Goal: Information Seeking & Learning: Learn about a topic

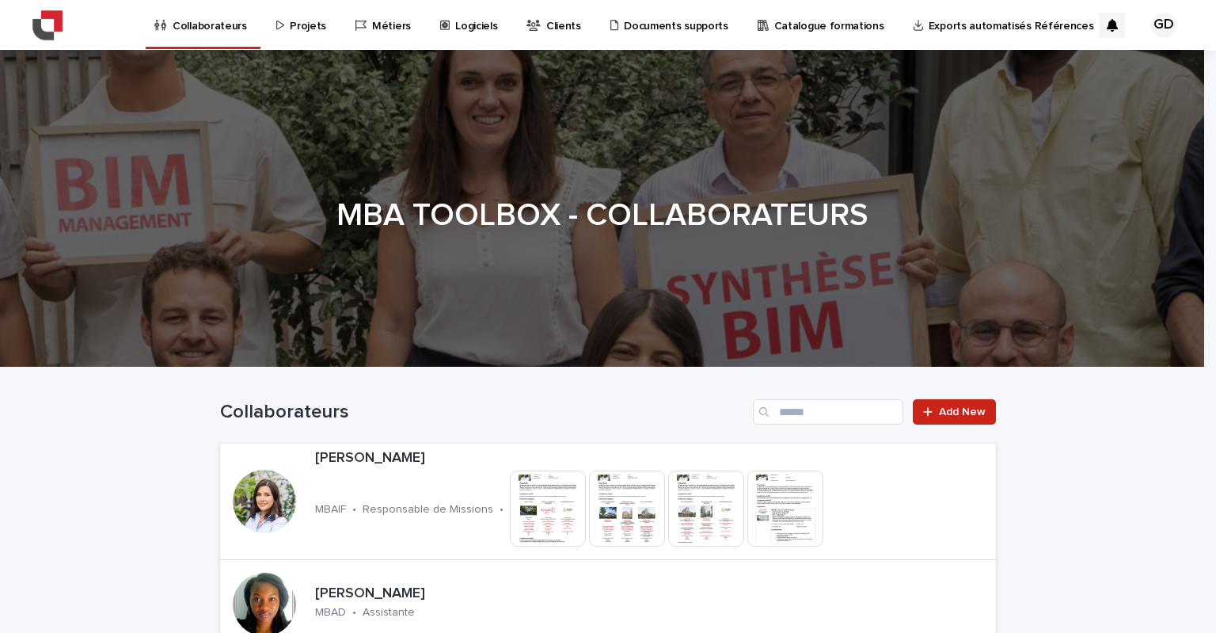
click at [301, 31] on p "Projets" at bounding box center [308, 16] width 36 height 33
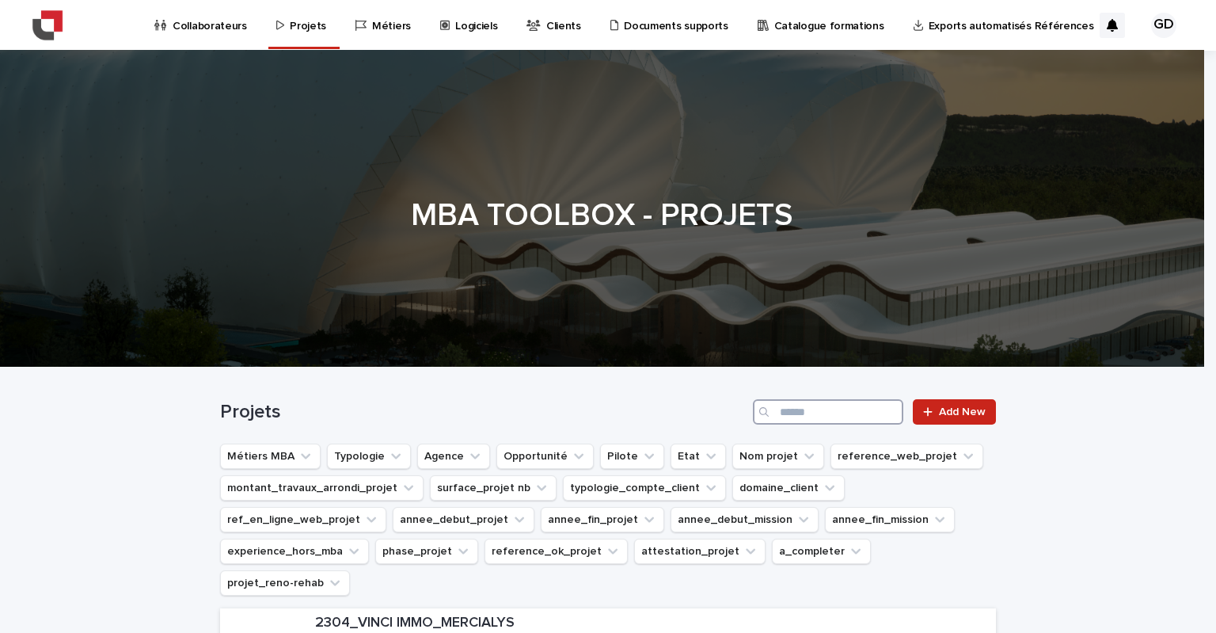
click at [789, 412] on input "Search" at bounding box center [828, 411] width 150 height 25
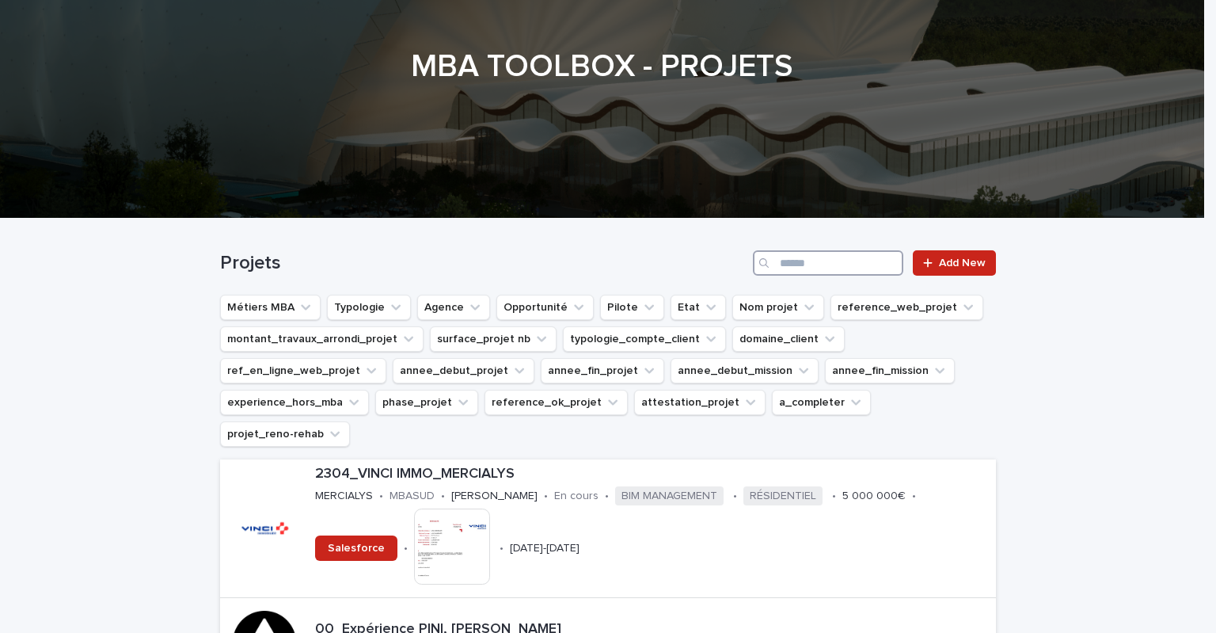
scroll to position [158, 0]
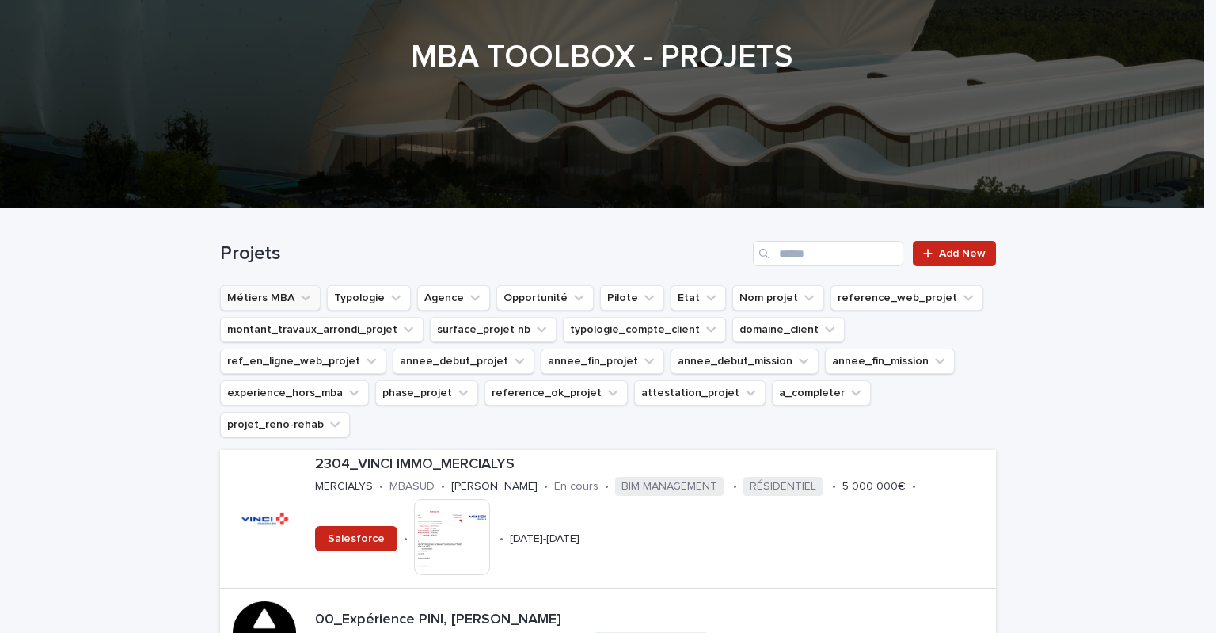
click at [243, 294] on button "Métiers MBA" at bounding box center [270, 297] width 101 height 25
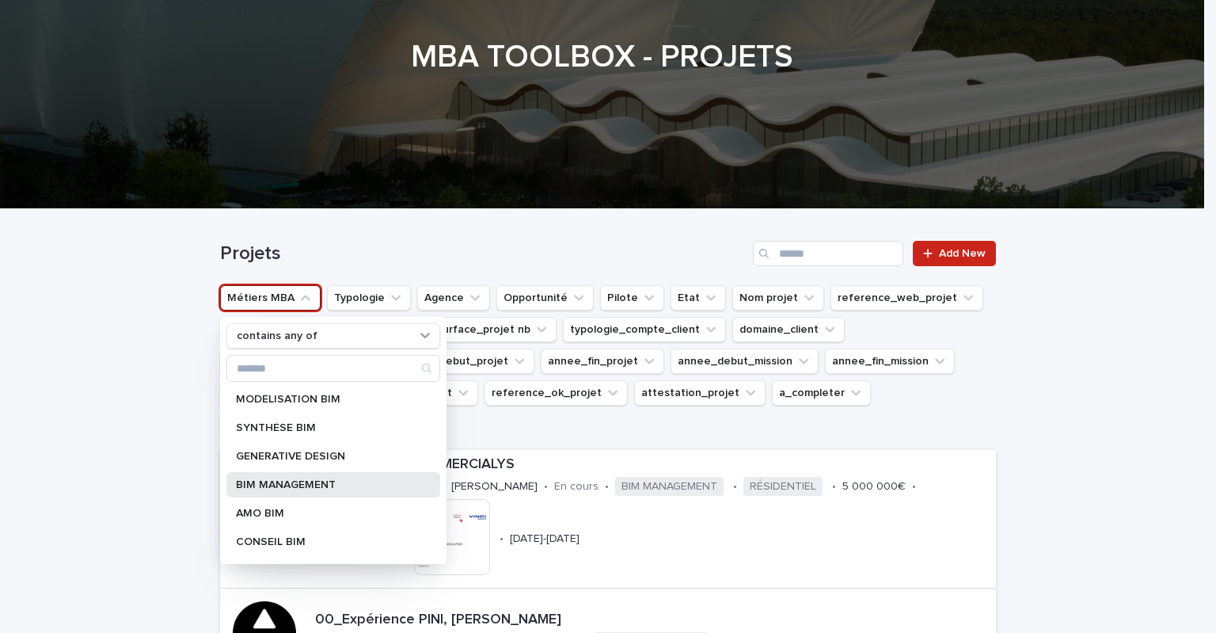
click at [311, 485] on p "BIM MANAGEMENT" at bounding box center [325, 484] width 179 height 11
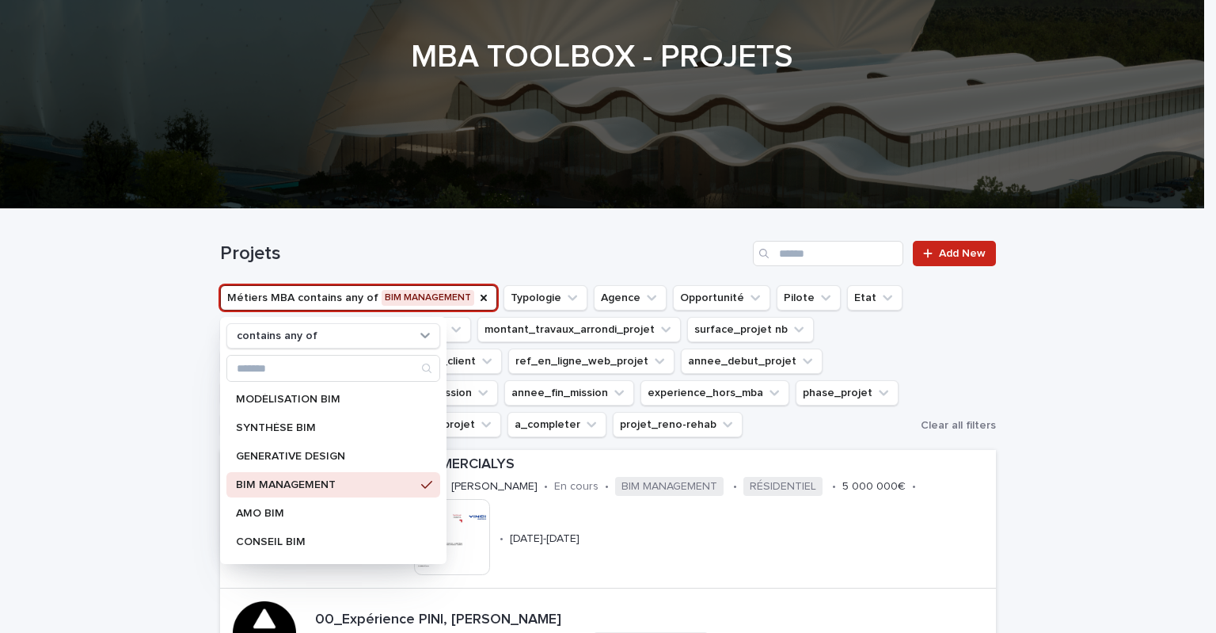
click at [535, 245] on h1 "Projets" at bounding box center [483, 253] width 526 height 23
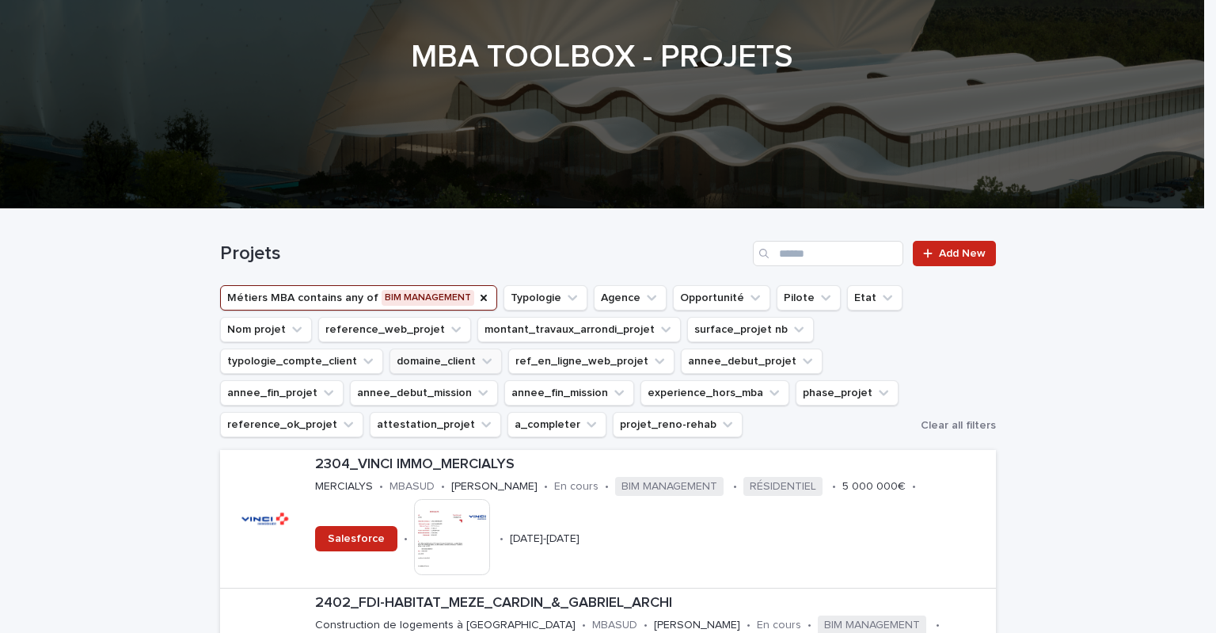
click at [448, 363] on button "domaine_client" at bounding box center [446, 360] width 112 height 25
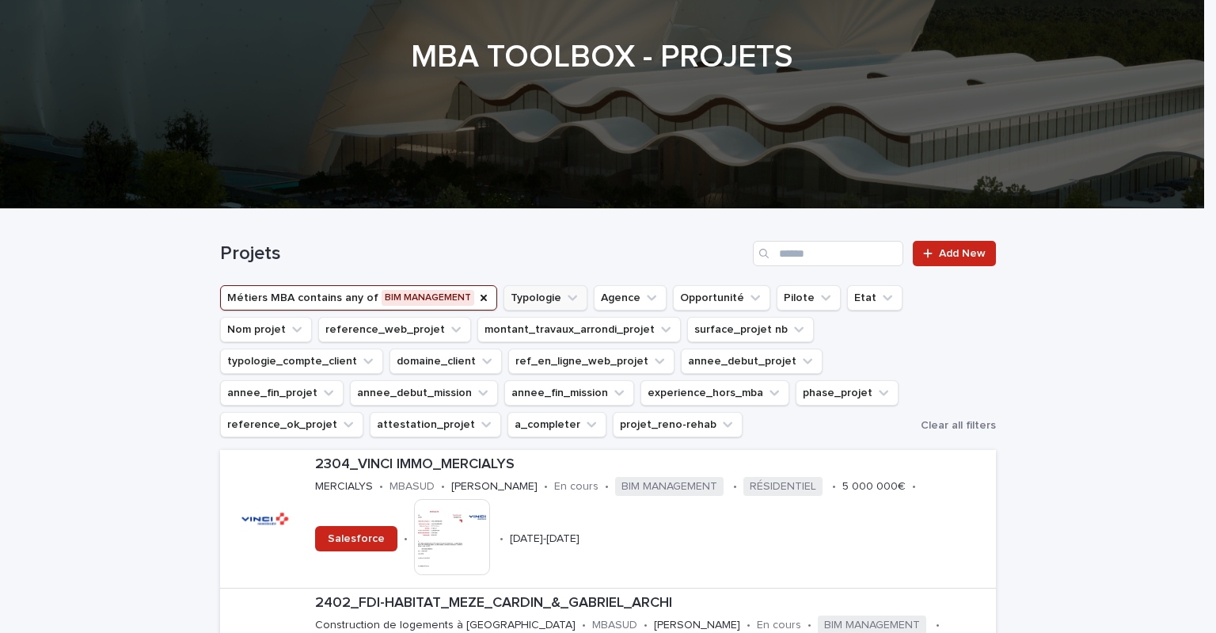
click at [542, 295] on button "Typologie" at bounding box center [546, 297] width 84 height 25
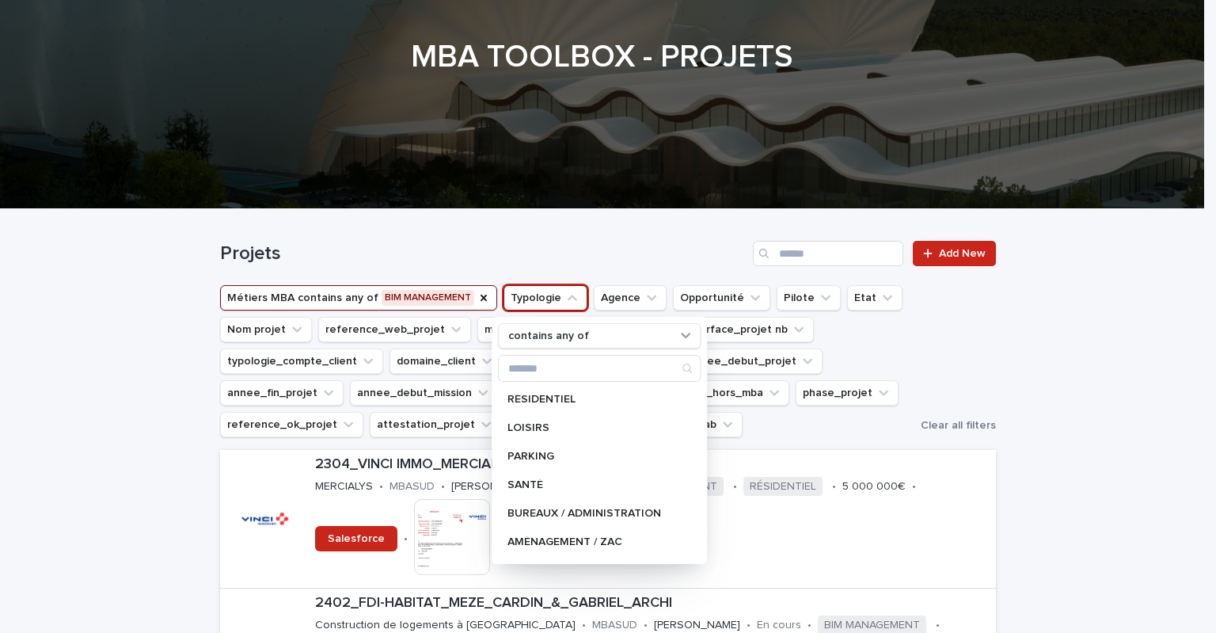
click at [603, 257] on h1 "Projets" at bounding box center [483, 253] width 526 height 23
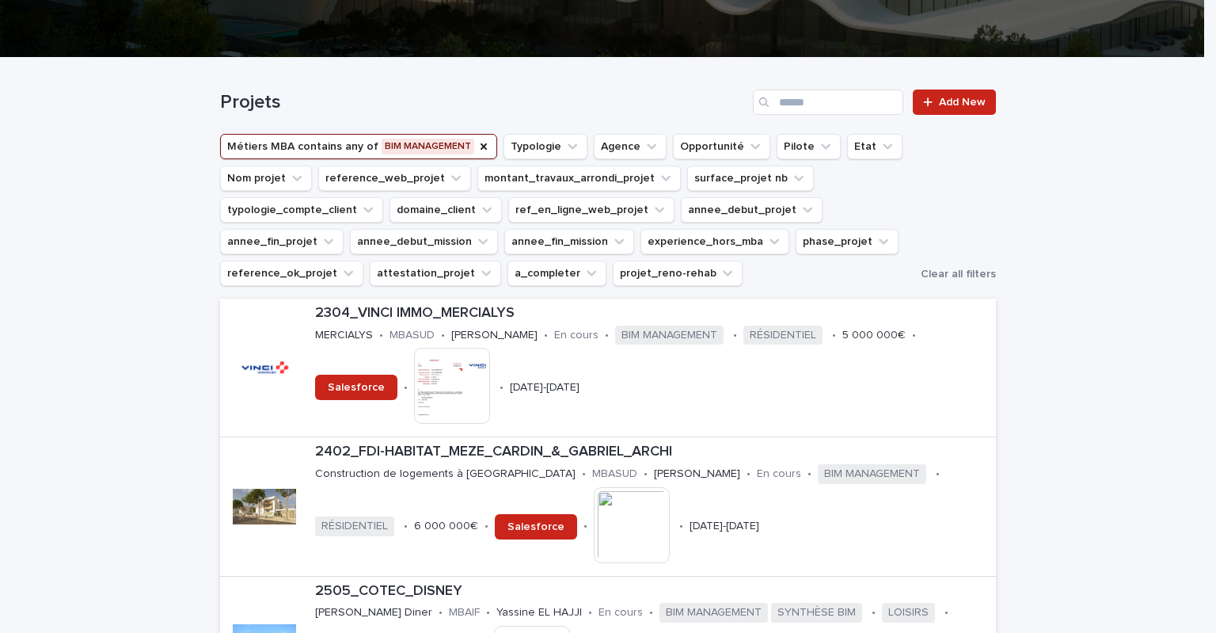
scroll to position [317, 0]
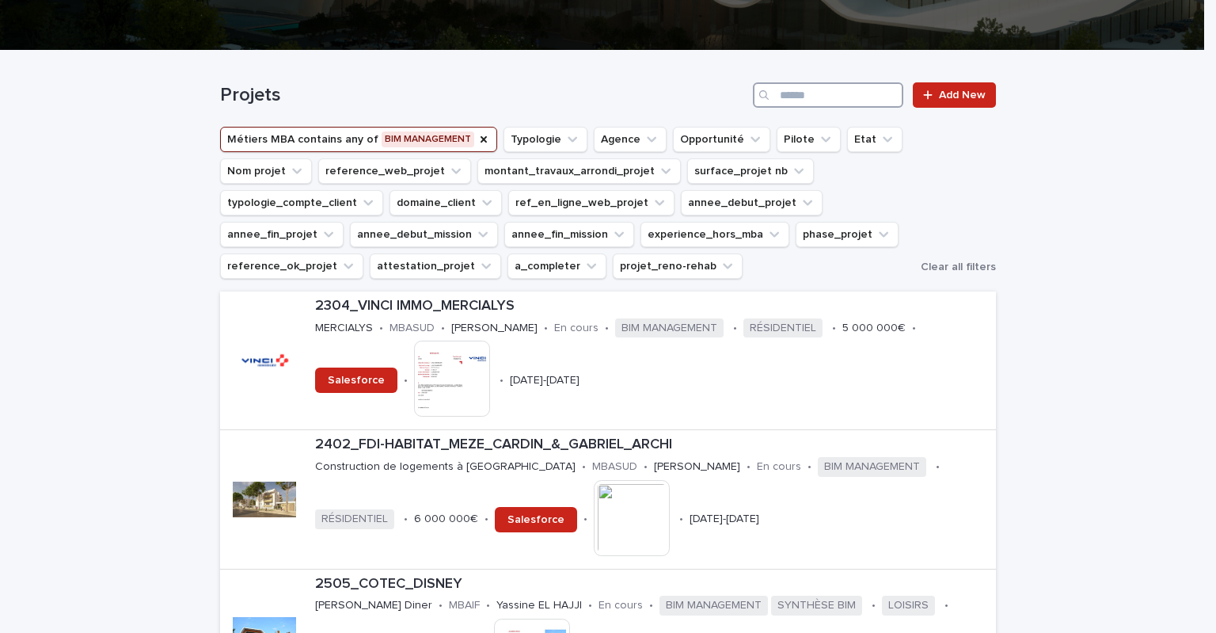
click at [834, 97] on input "Search" at bounding box center [828, 94] width 150 height 25
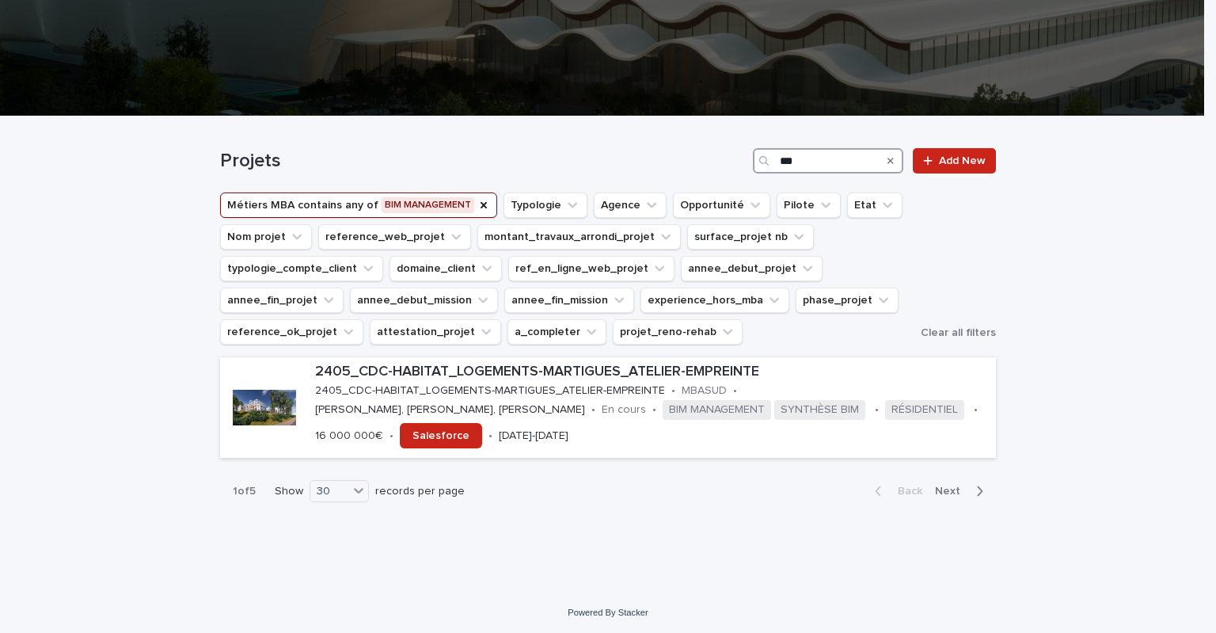
scroll to position [317, 0]
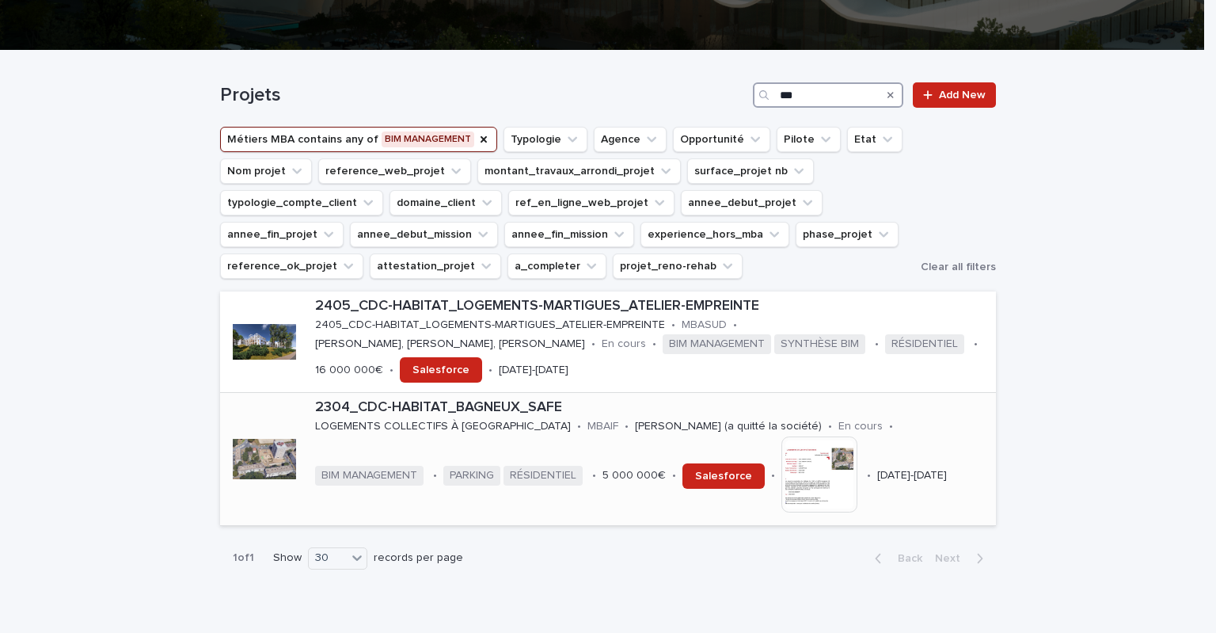
type input "***"
click at [384, 405] on p "2304_CDC-HABITAT_BAGNEUX_SAFE" at bounding box center [652, 407] width 675 height 17
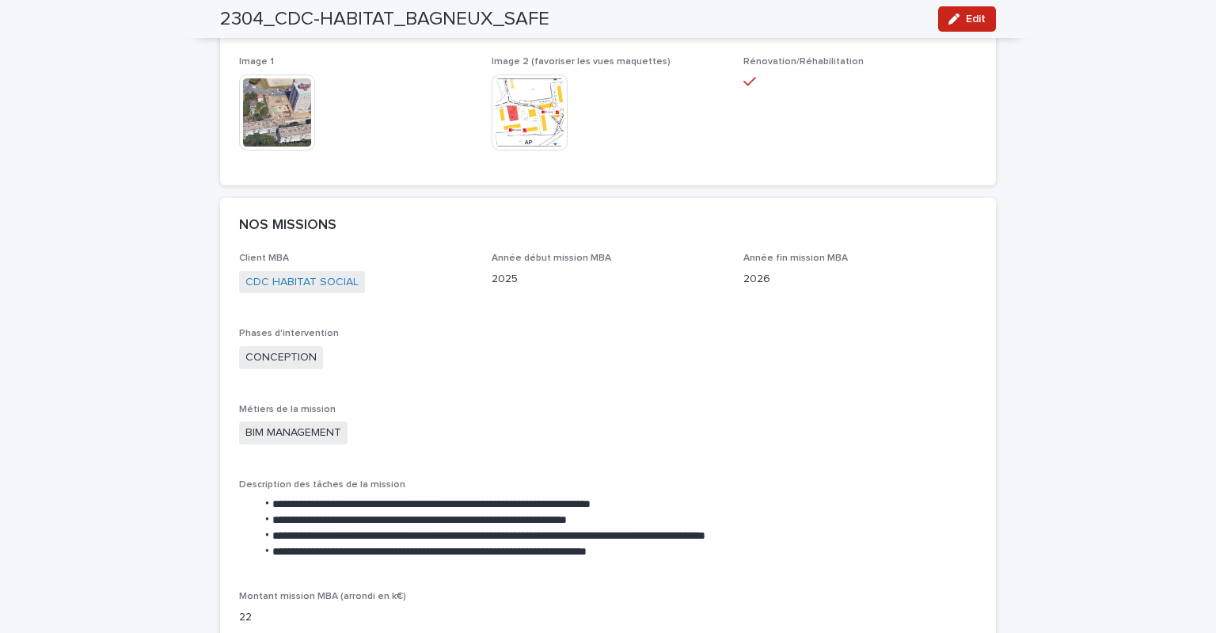
scroll to position [950, 0]
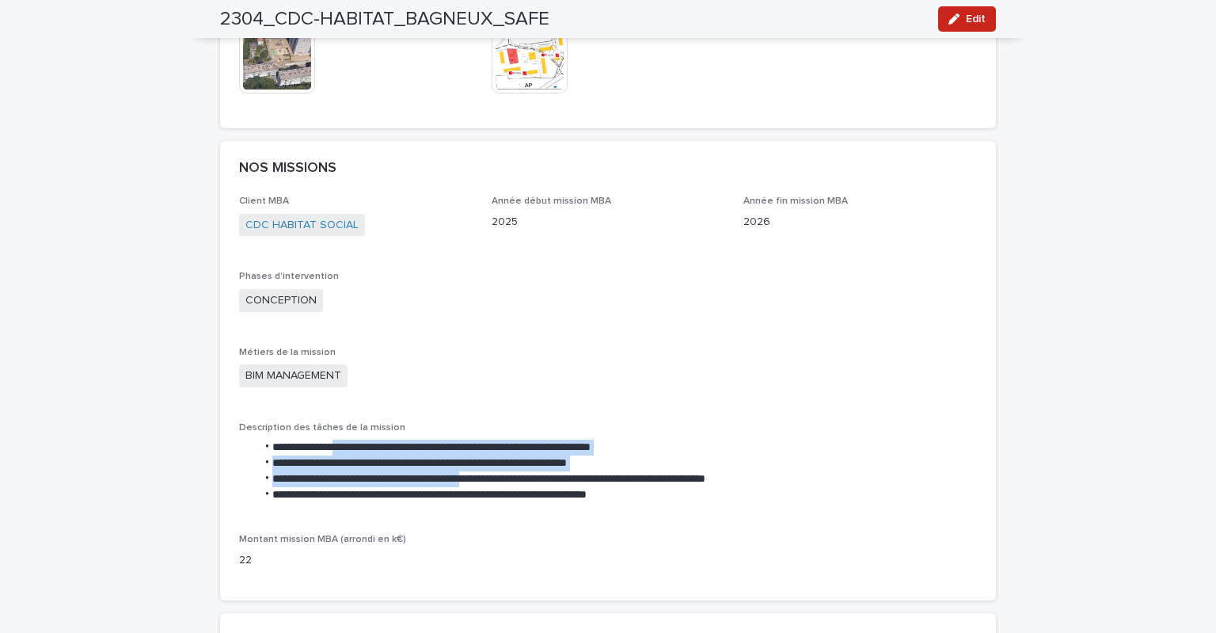
drag, startPoint x: 344, startPoint y: 440, endPoint x: 512, endPoint y: 465, distance: 169.6
click at [512, 465] on ul "**********" at bounding box center [608, 470] width 738 height 63
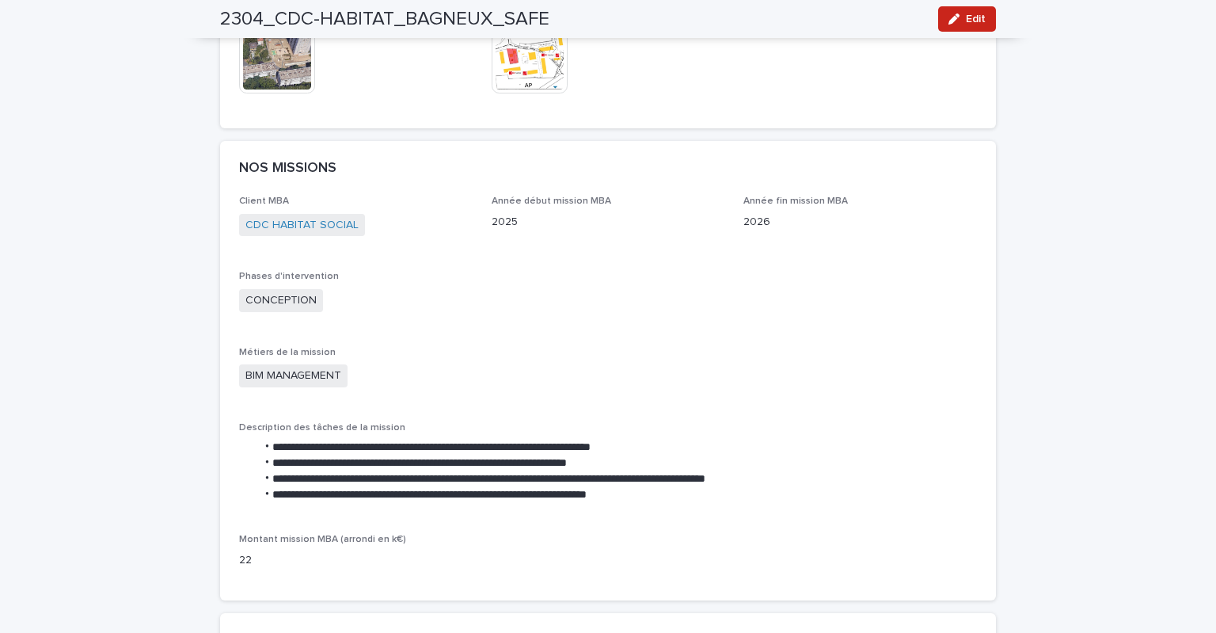
click at [519, 487] on li "**********" at bounding box center [616, 495] width 721 height 16
drag, startPoint x: 421, startPoint y: 460, endPoint x: 507, endPoint y: 471, distance: 86.2
click at [504, 468] on ul "**********" at bounding box center [608, 470] width 738 height 63
click at [519, 500] on div "**********" at bounding box center [608, 468] width 738 height 93
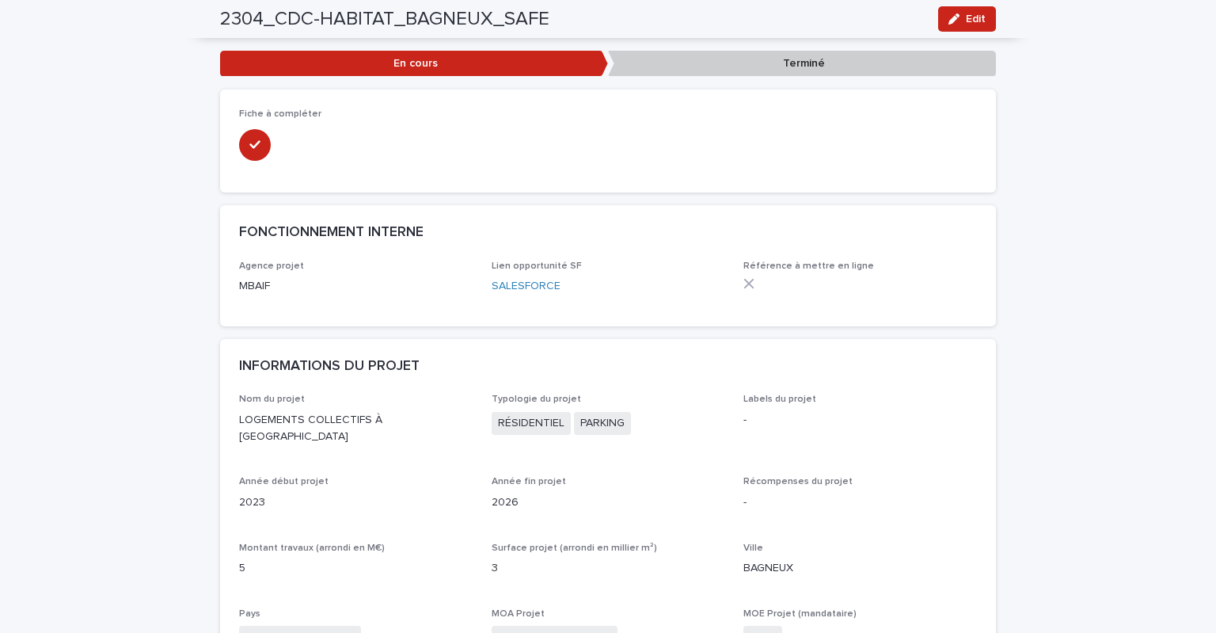
scroll to position [0, 0]
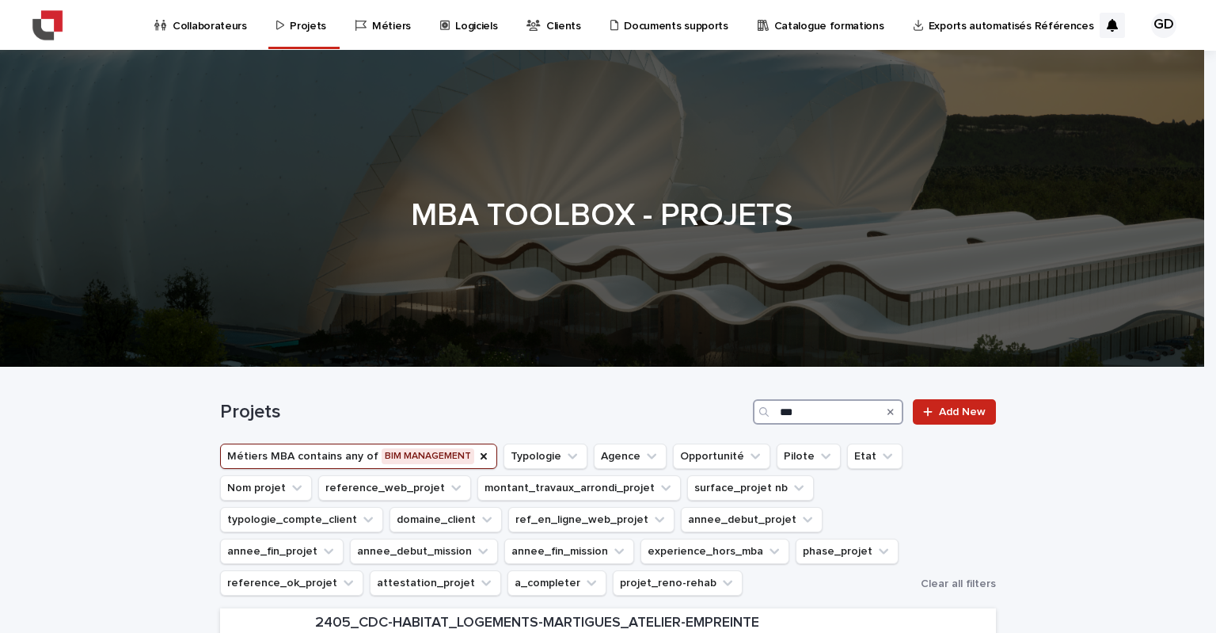
click at [811, 407] on input "***" at bounding box center [828, 411] width 150 height 25
type input "*"
click at [970, 494] on div "Métiers MBA contains any of BIM MANAGEMENT Typologie Agence Opportunité Pilote …" at bounding box center [608, 519] width 776 height 152
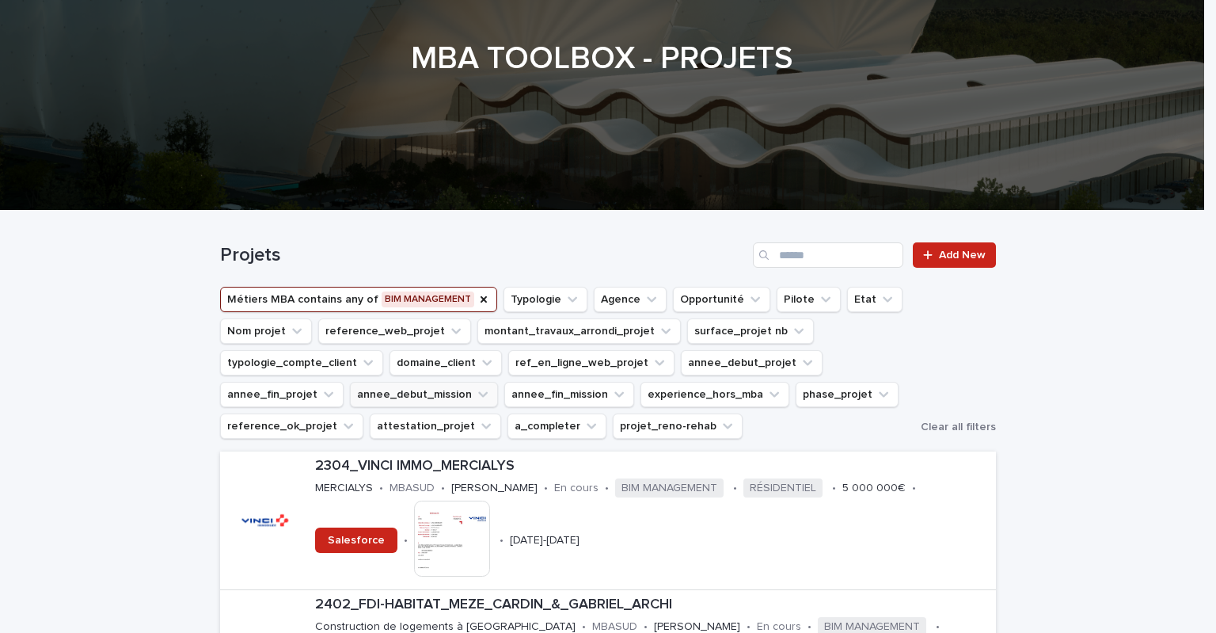
scroll to position [158, 0]
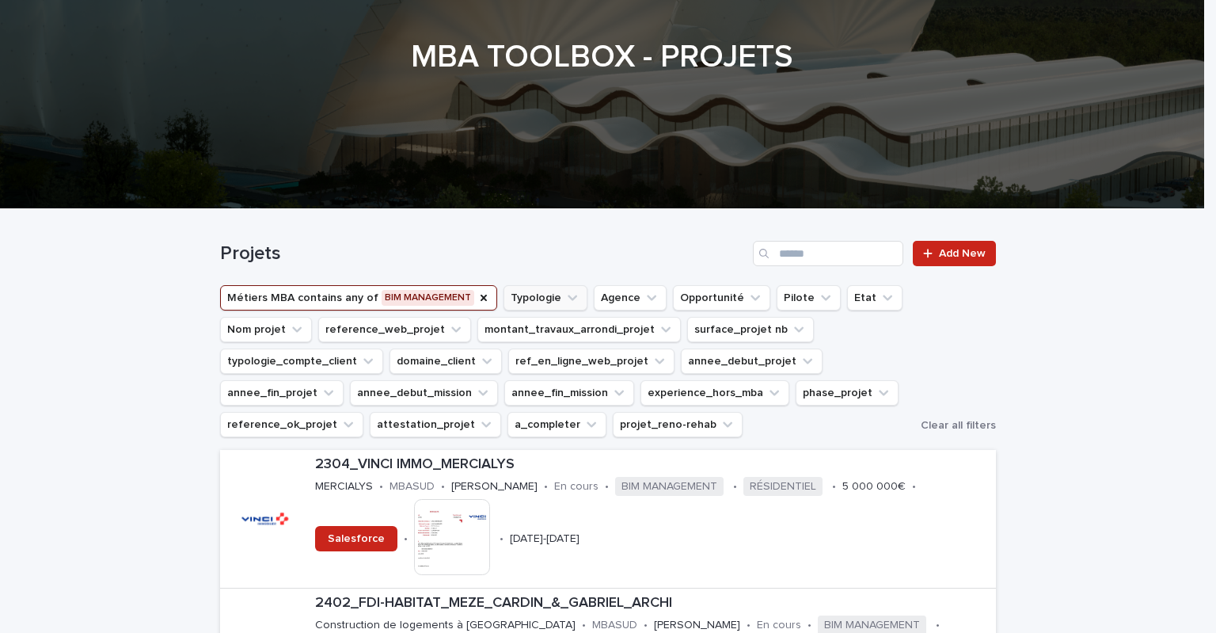
click at [564, 297] on icon "Typologie" at bounding box center [572, 298] width 16 height 16
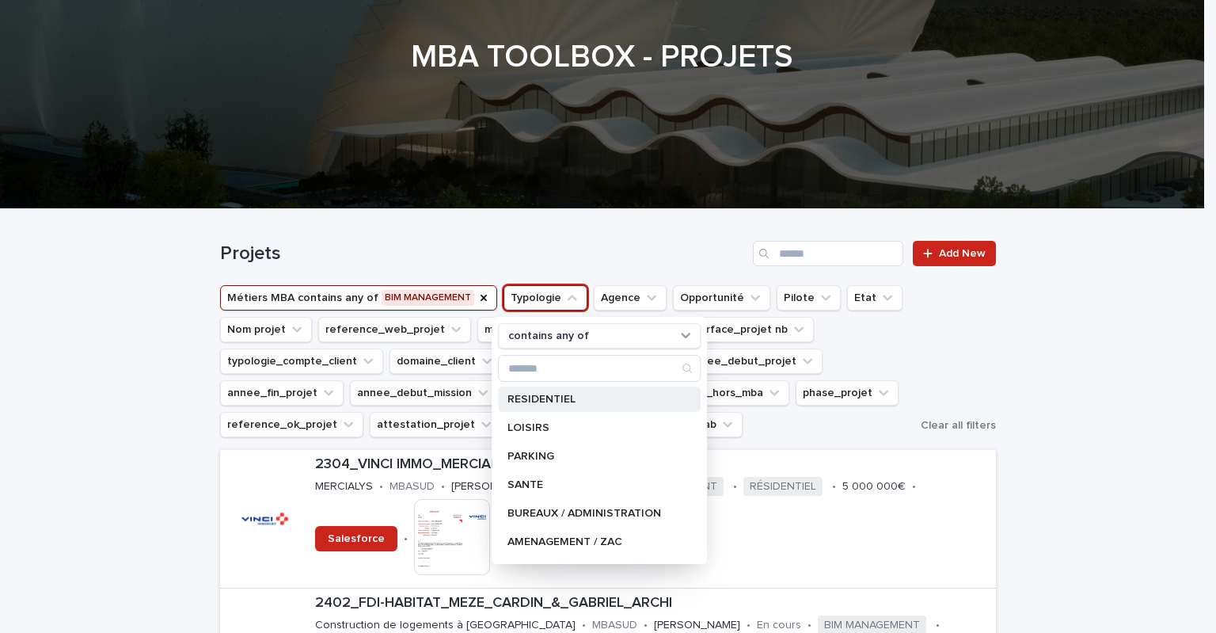
click at [542, 397] on p "RÉSIDENTIEL" at bounding box center [591, 398] width 168 height 11
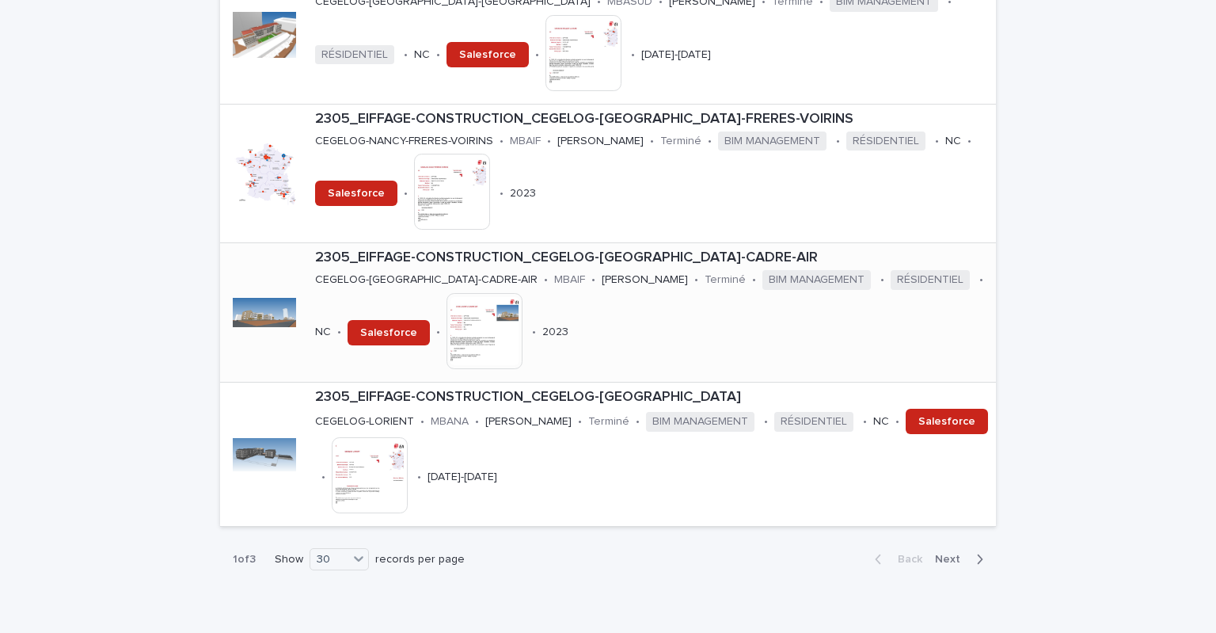
scroll to position [4117, 0]
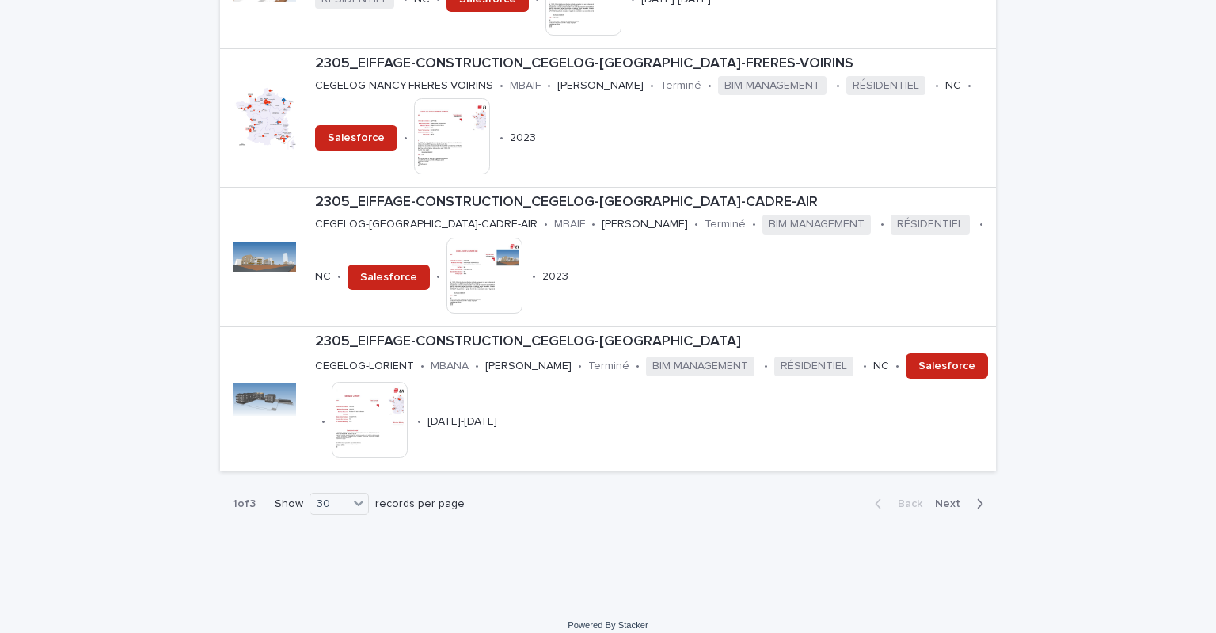
click at [976, 496] on icon "button" at bounding box center [979, 503] width 7 height 14
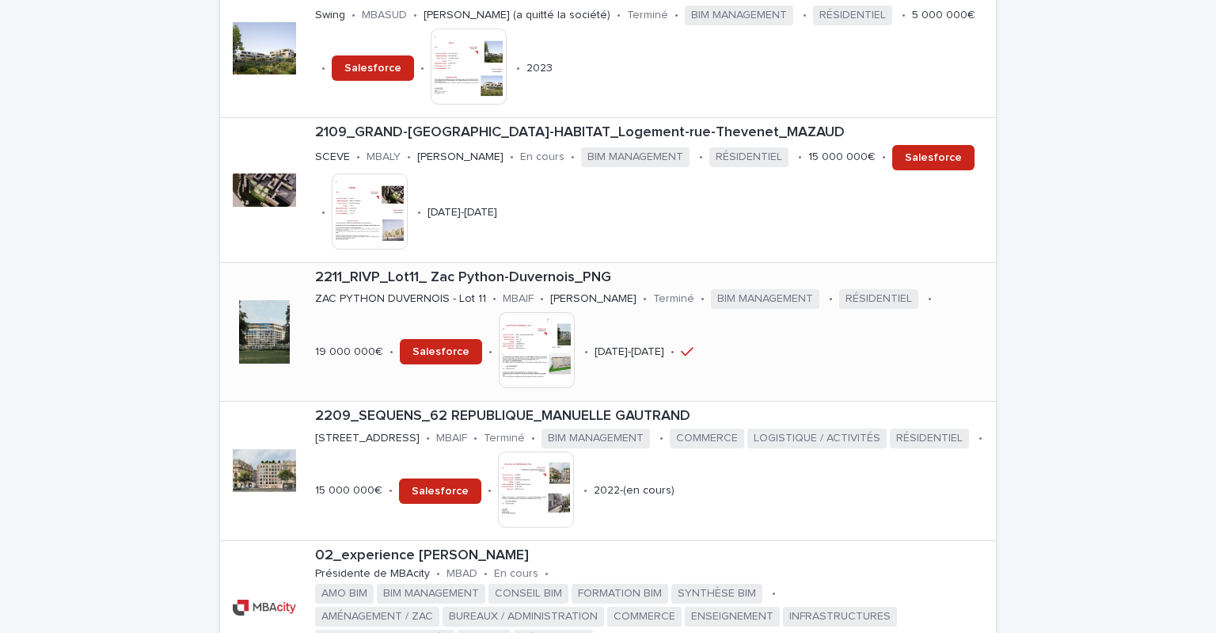
scroll to position [1029, 0]
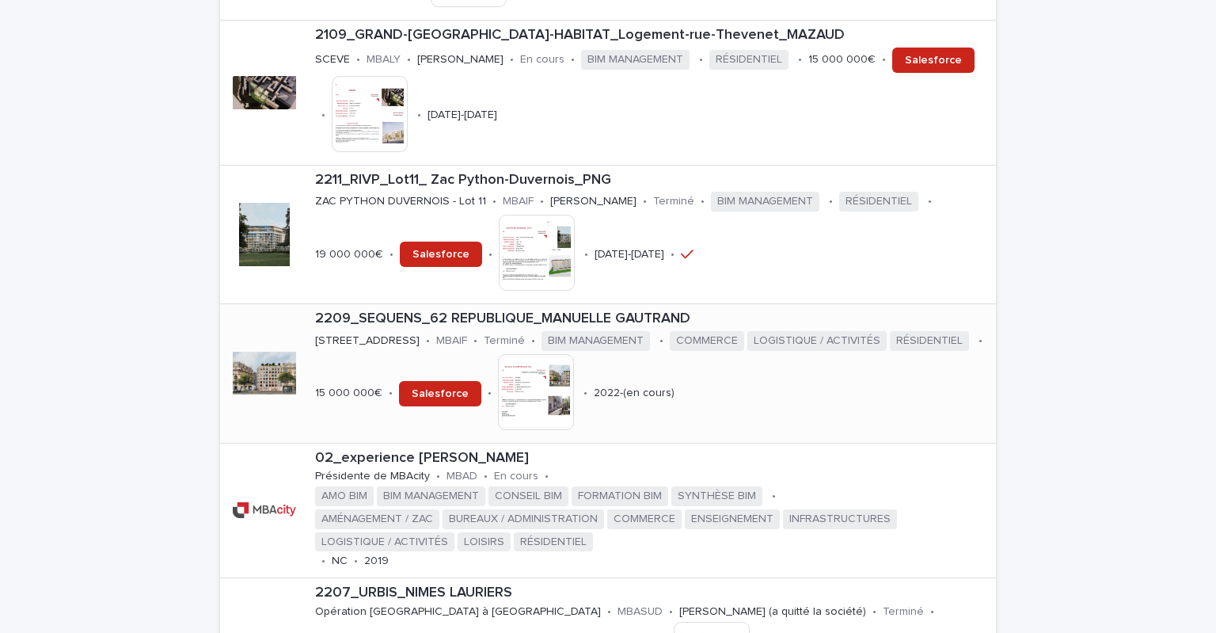
click at [542, 310] on p "2209_SEQUENS_62 REPUBLIQUE_MANUELLE GAUTRAND" at bounding box center [652, 318] width 675 height 17
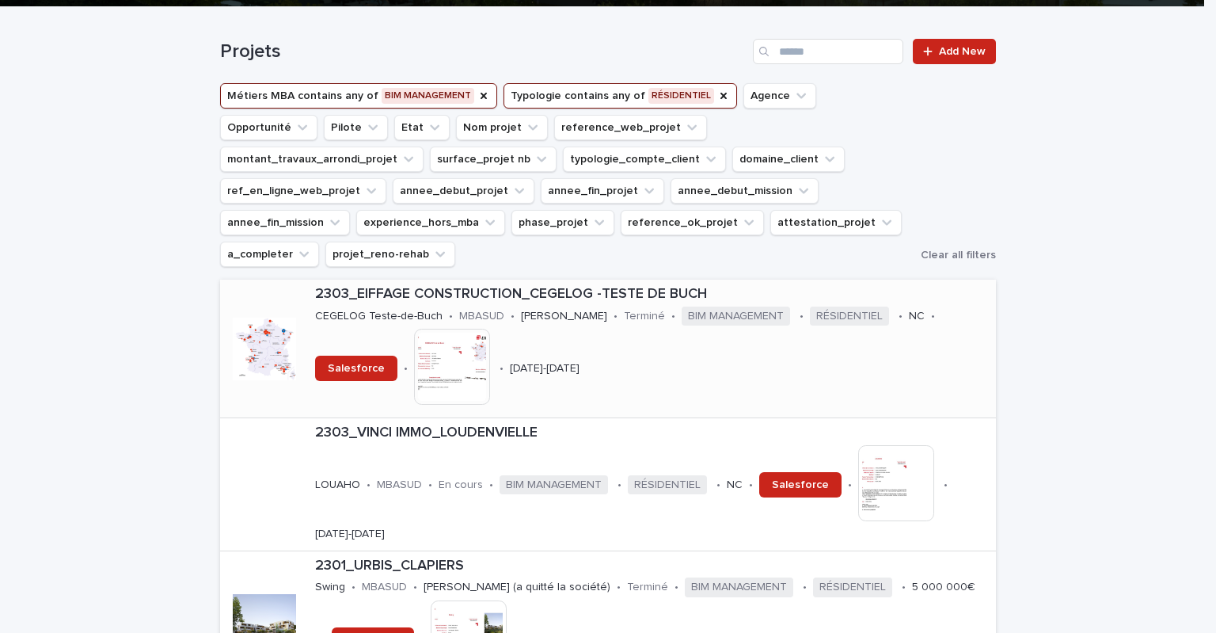
scroll to position [317, 0]
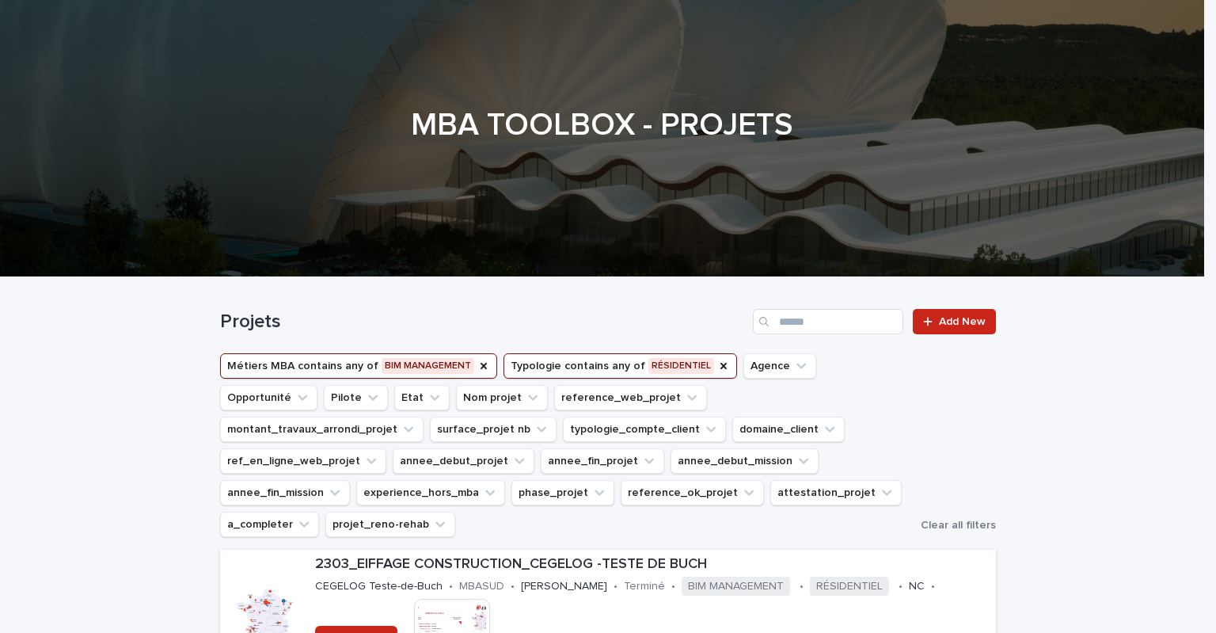
scroll to position [0, 0]
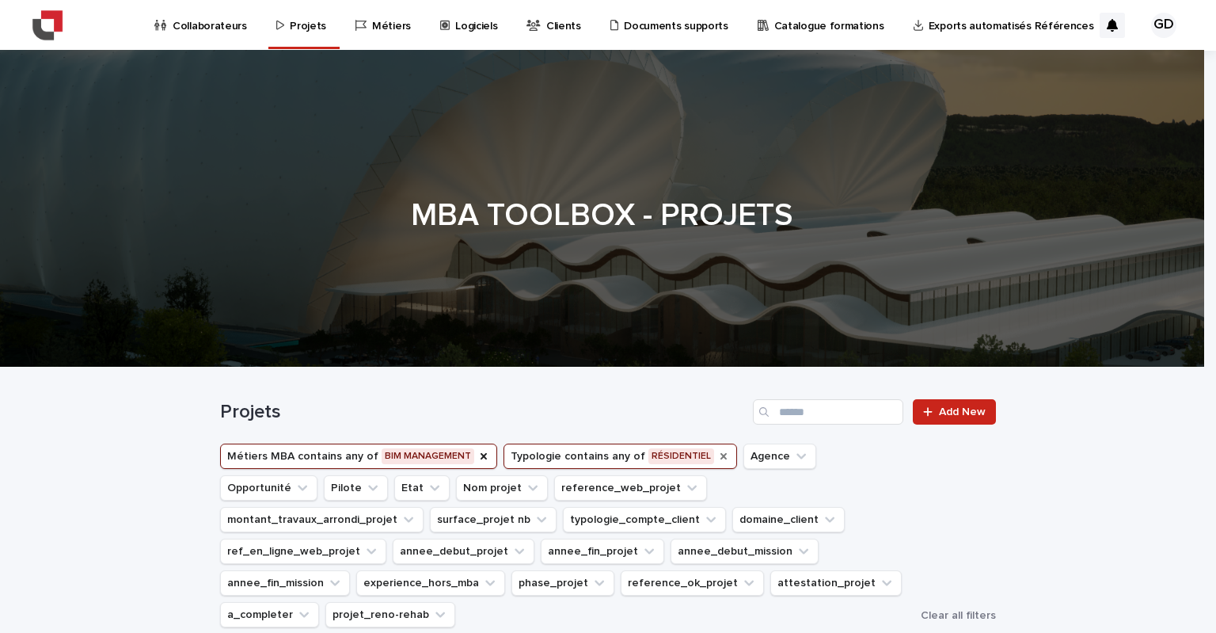
click at [717, 455] on icon "Typologie" at bounding box center [723, 456] width 13 height 13
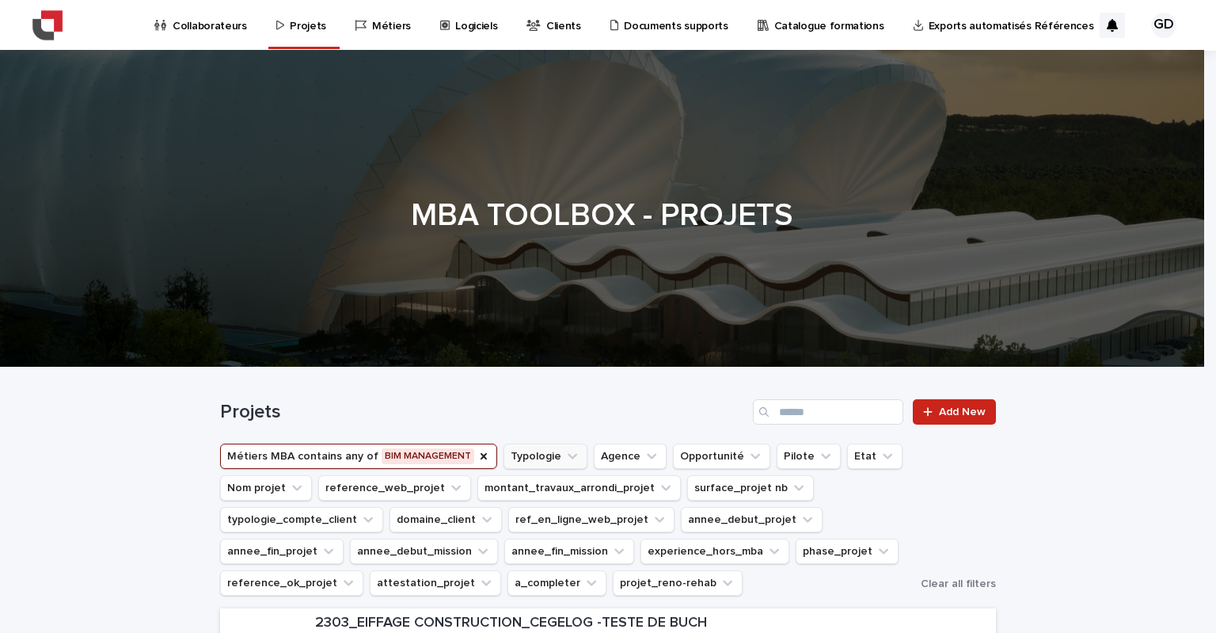
click at [477, 455] on icon "Métiers MBA" at bounding box center [483, 456] width 13 height 13
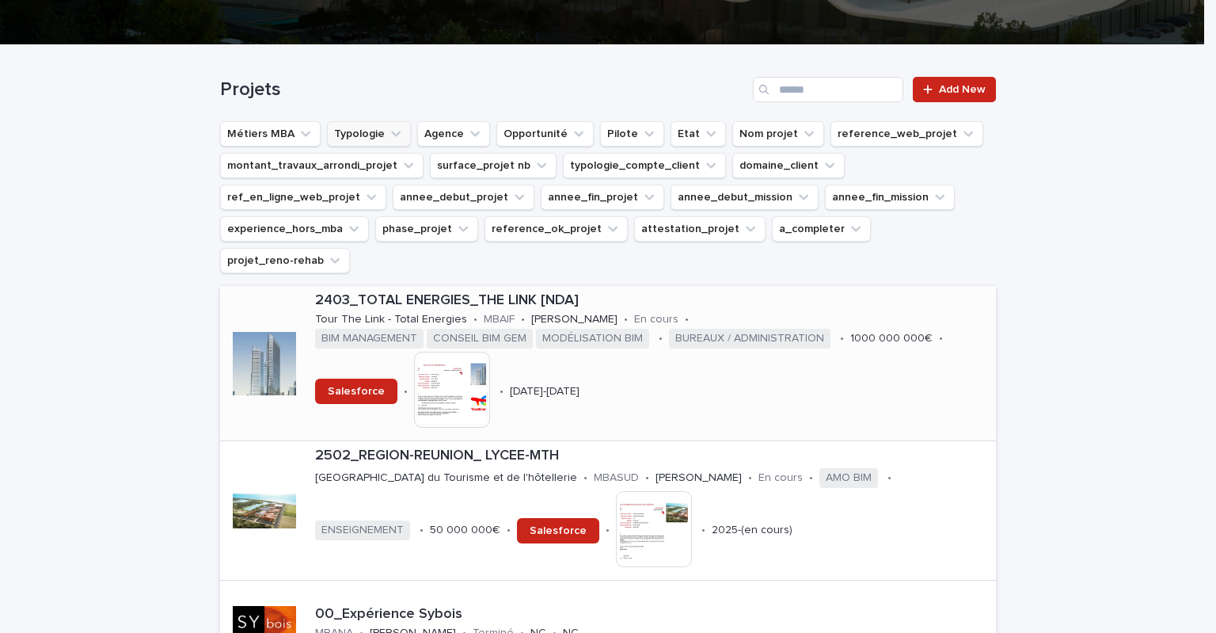
scroll to position [238, 0]
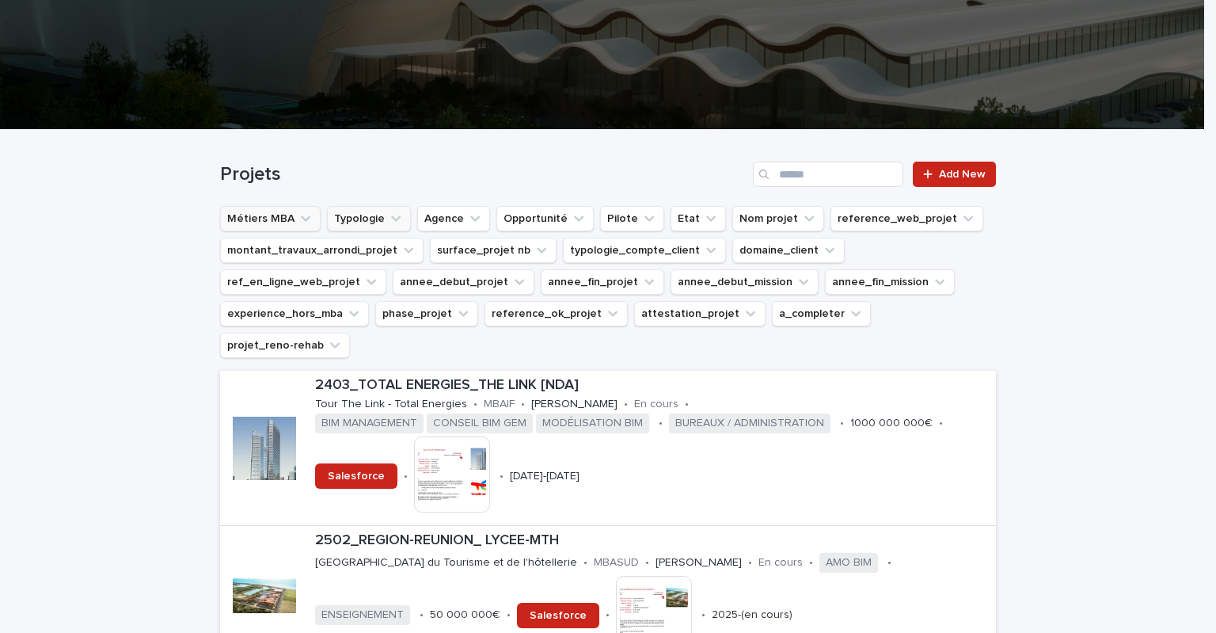
click at [276, 218] on button "Métiers MBA" at bounding box center [270, 218] width 101 height 25
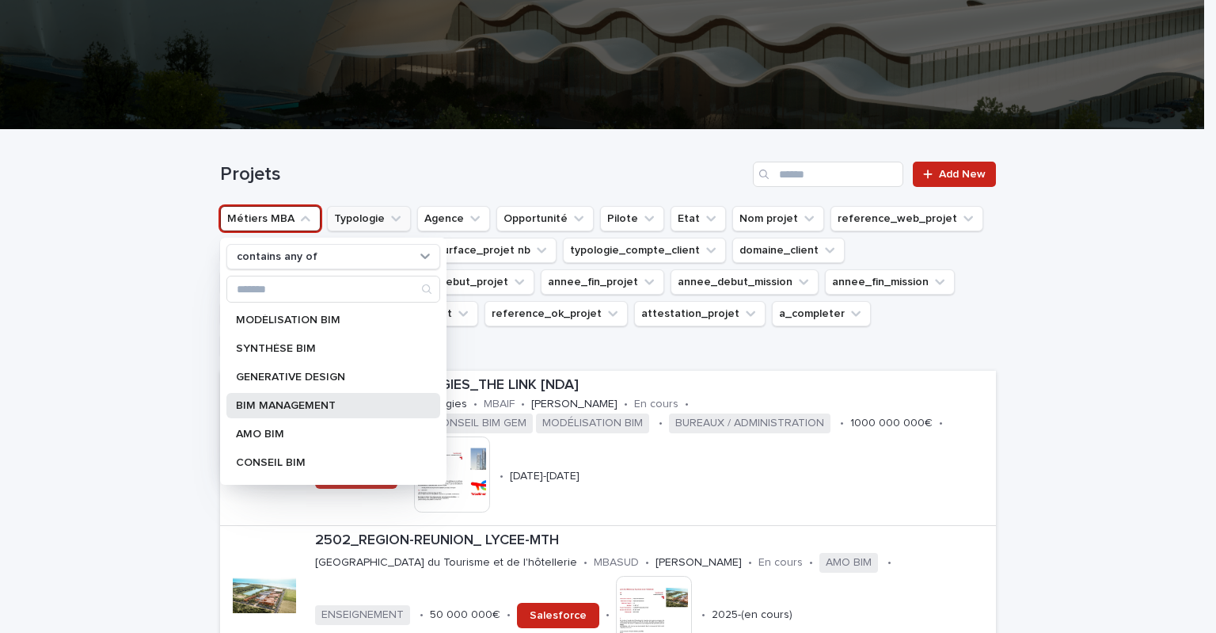
click at [298, 409] on p "BIM MANAGEMENT" at bounding box center [325, 405] width 179 height 11
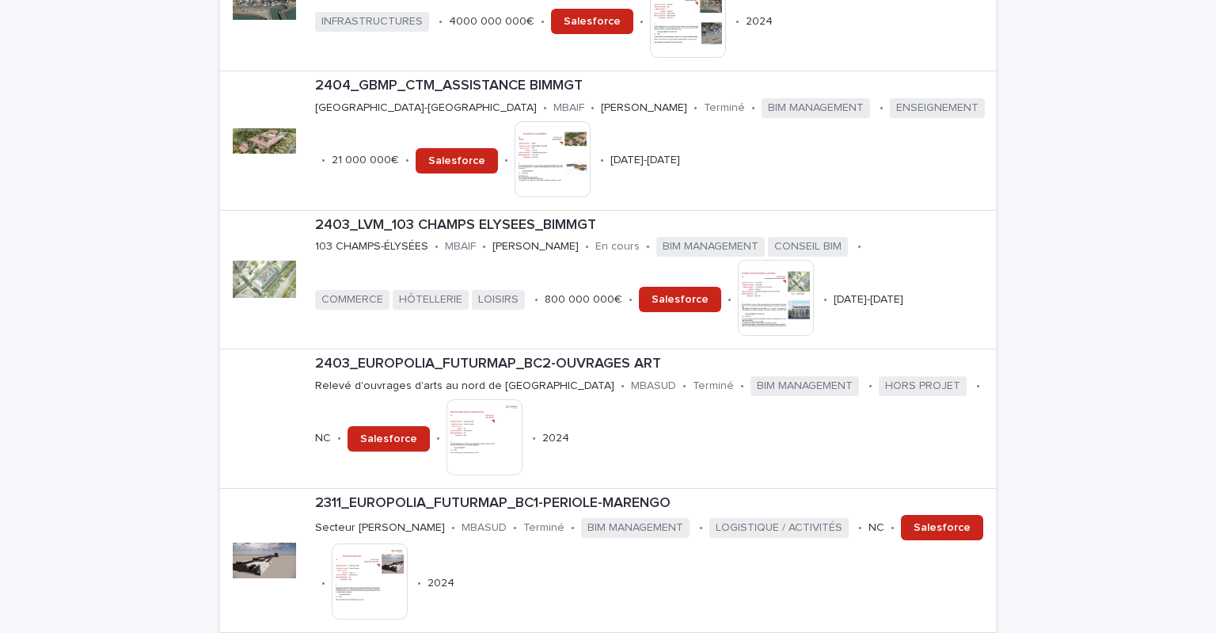
scroll to position [792, 0]
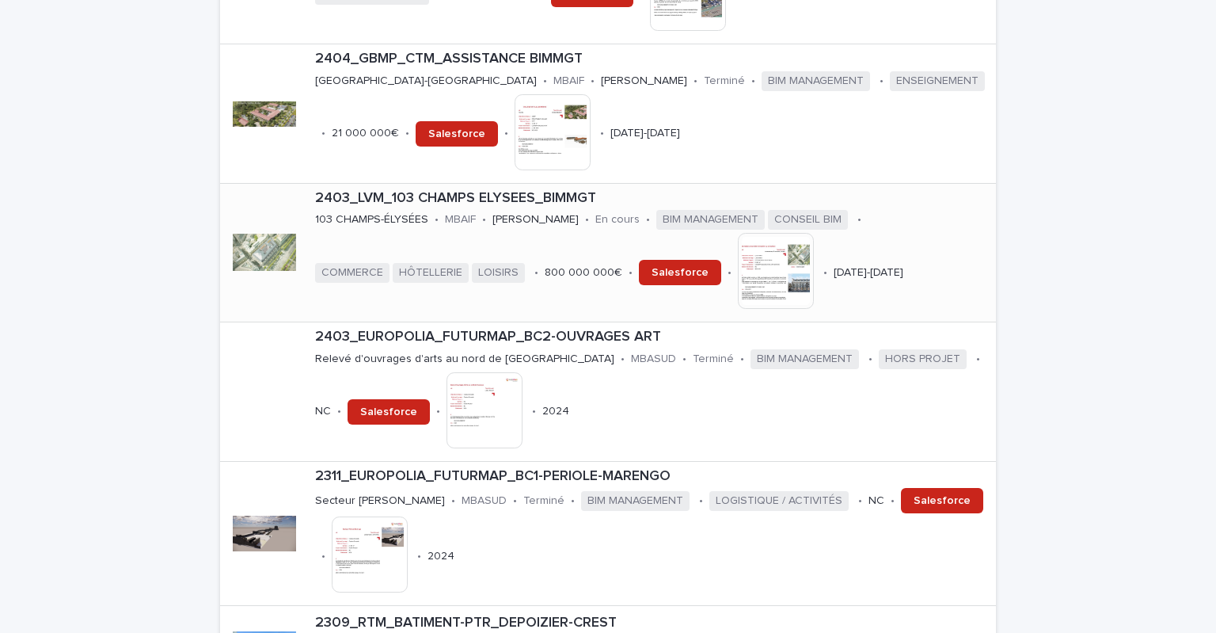
click at [468, 199] on p "2403_LVM_103 CHAMPS ELYSEES_BIMMGT" at bounding box center [652, 198] width 675 height 17
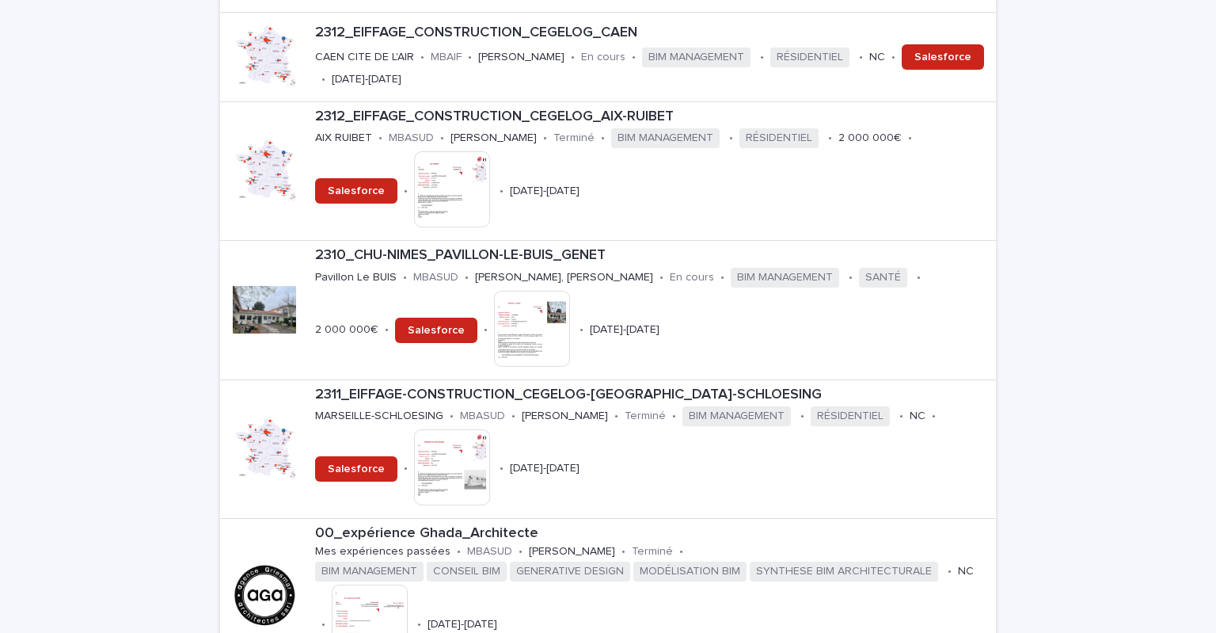
scroll to position [1900, 0]
